Goal: Entertainment & Leisure: Consume media (video, audio)

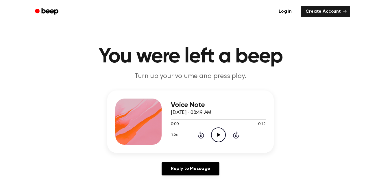
click at [221, 133] on icon "Play Audio" at bounding box center [218, 135] width 15 height 15
click at [199, 135] on icon "Rewind 5 seconds" at bounding box center [201, 135] width 6 height 8
click at [217, 137] on icon "Pause Audio" at bounding box center [218, 135] width 15 height 15
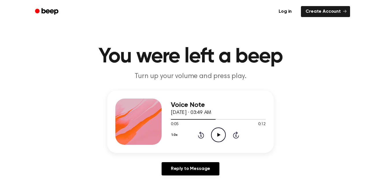
click at [201, 137] on icon at bounding box center [200, 135] width 1 height 2
click at [222, 135] on icon "Play Audio" at bounding box center [218, 135] width 15 height 15
click at [203, 134] on icon "Rewind 5 seconds" at bounding box center [201, 135] width 6 height 8
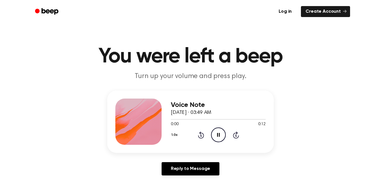
click at [203, 134] on icon "Rewind 5 seconds" at bounding box center [201, 135] width 6 height 8
